Goal: Task Accomplishment & Management: Use online tool/utility

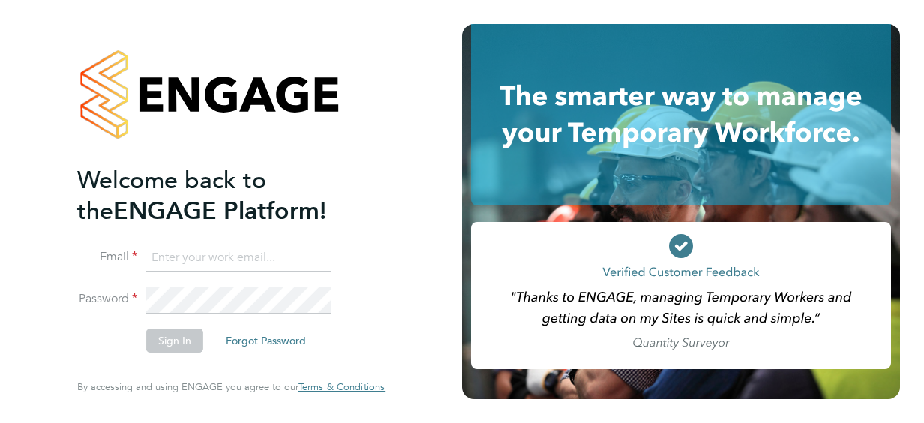
type input "stacy.saunders@justice.gov.uk"
click at [165, 346] on button "Sign In" at bounding box center [174, 340] width 57 height 24
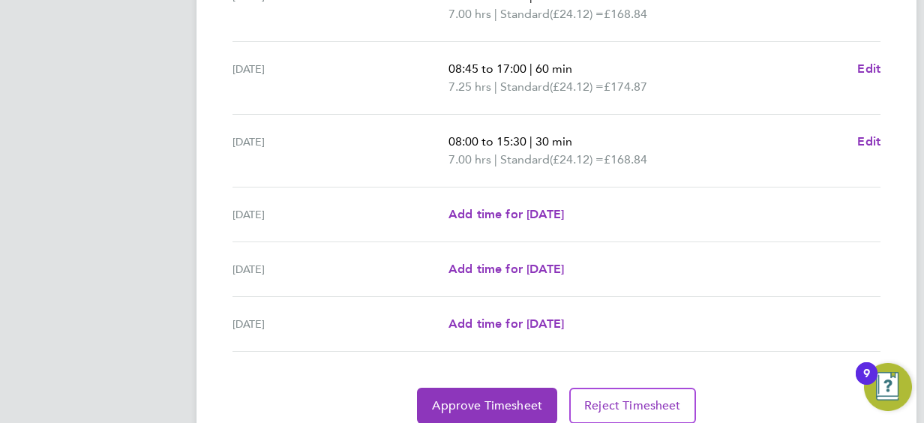
scroll to position [634, 0]
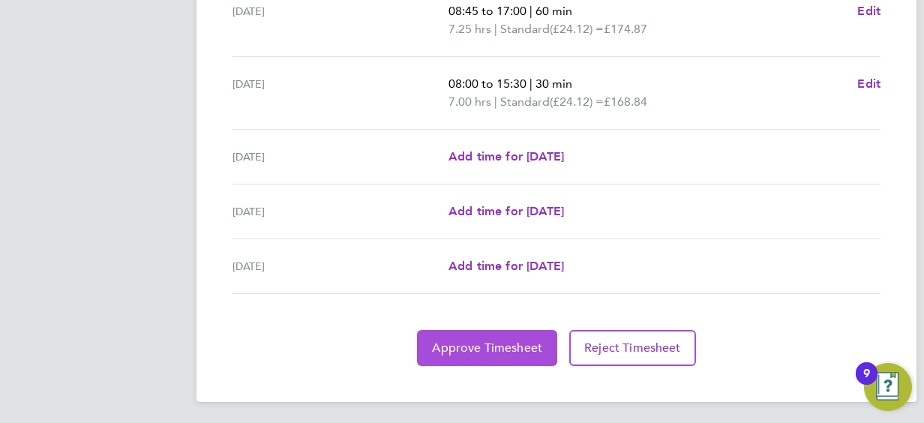
click at [500, 340] on span "Approve Timesheet" at bounding box center [487, 347] width 110 height 15
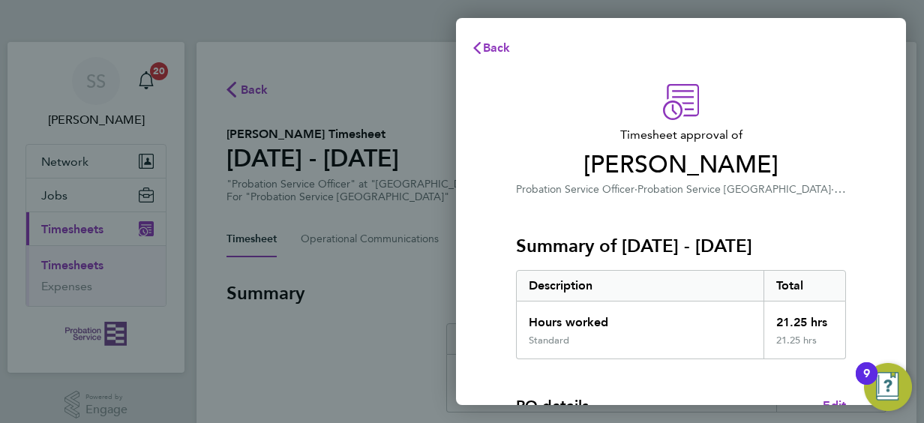
scroll to position [294, 0]
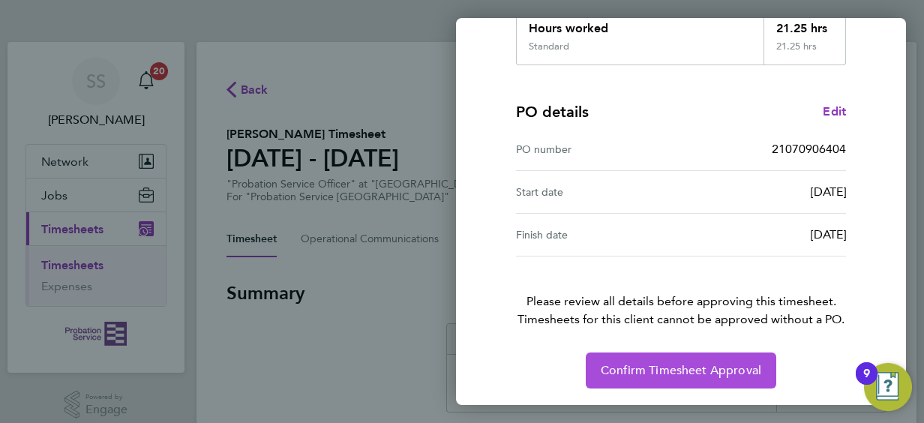
click at [648, 367] on span "Confirm Timesheet Approval" at bounding box center [681, 370] width 160 height 15
